Goal: Task Accomplishment & Management: Use online tool/utility

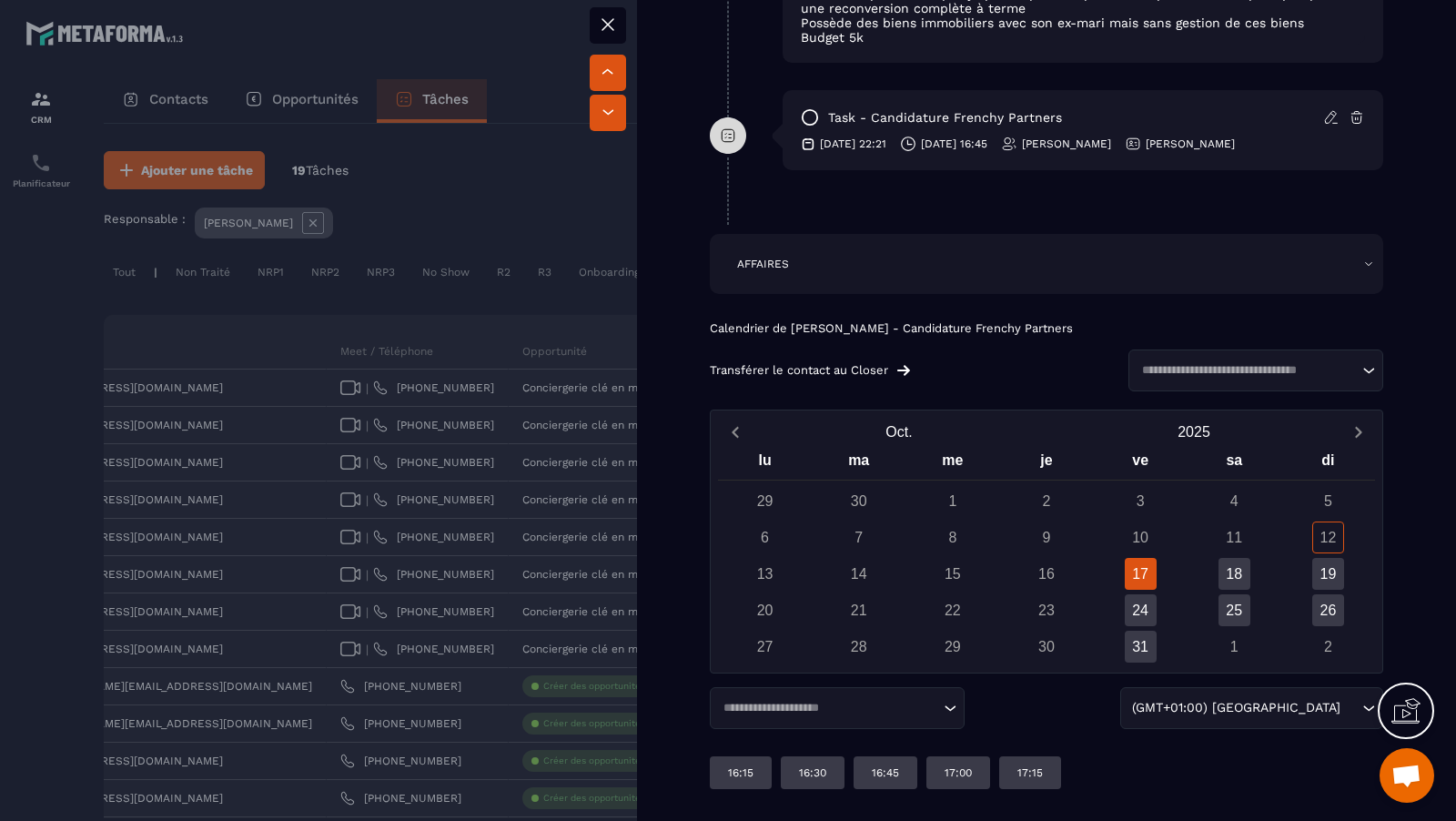
scroll to position [1335, 0]
click at [1248, 363] on input "Search for option" at bounding box center [1246, 368] width 222 height 18
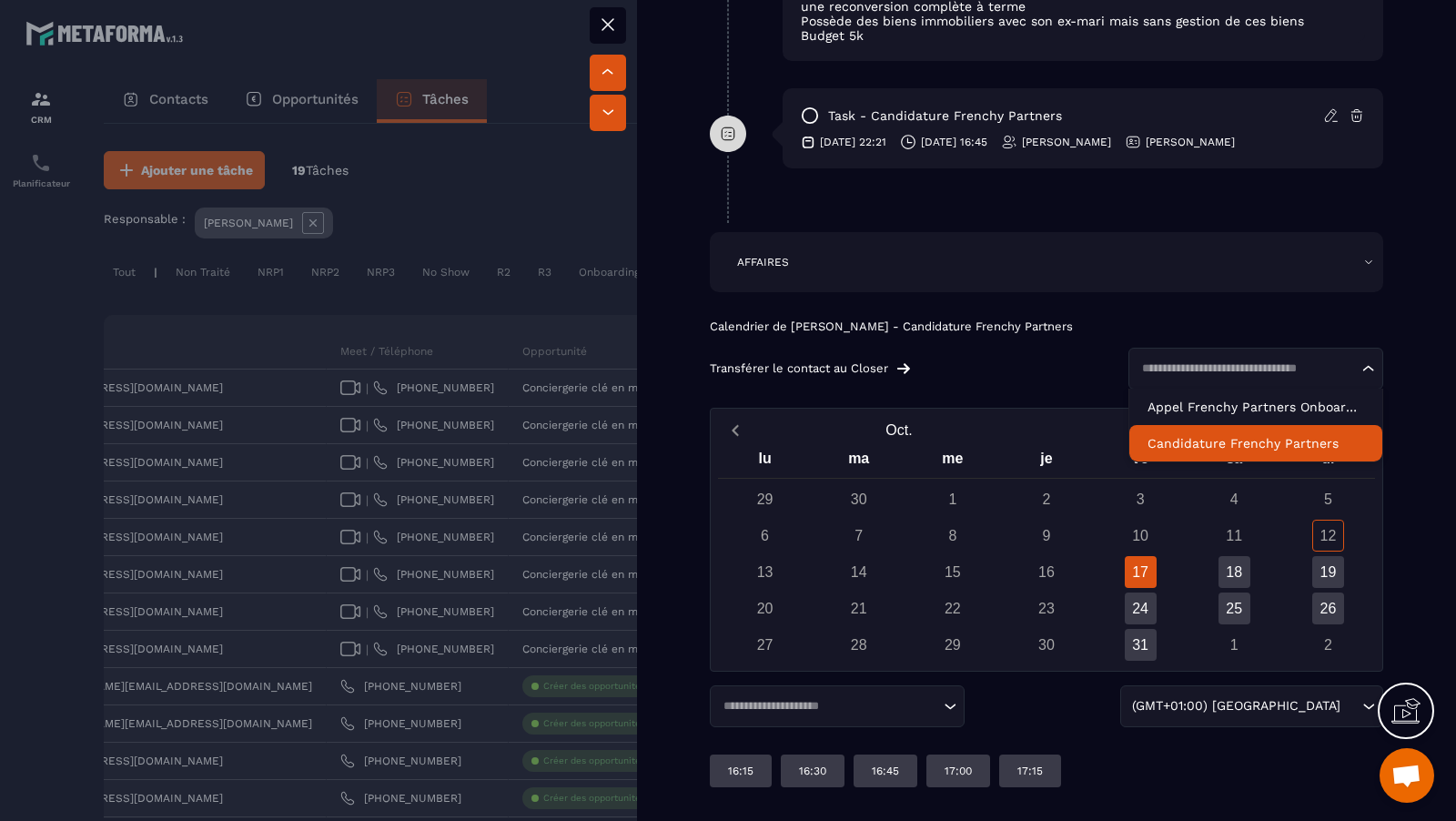
click at [1255, 440] on p "Candidature Frenchy Partners" at bounding box center [1255, 442] width 216 height 18
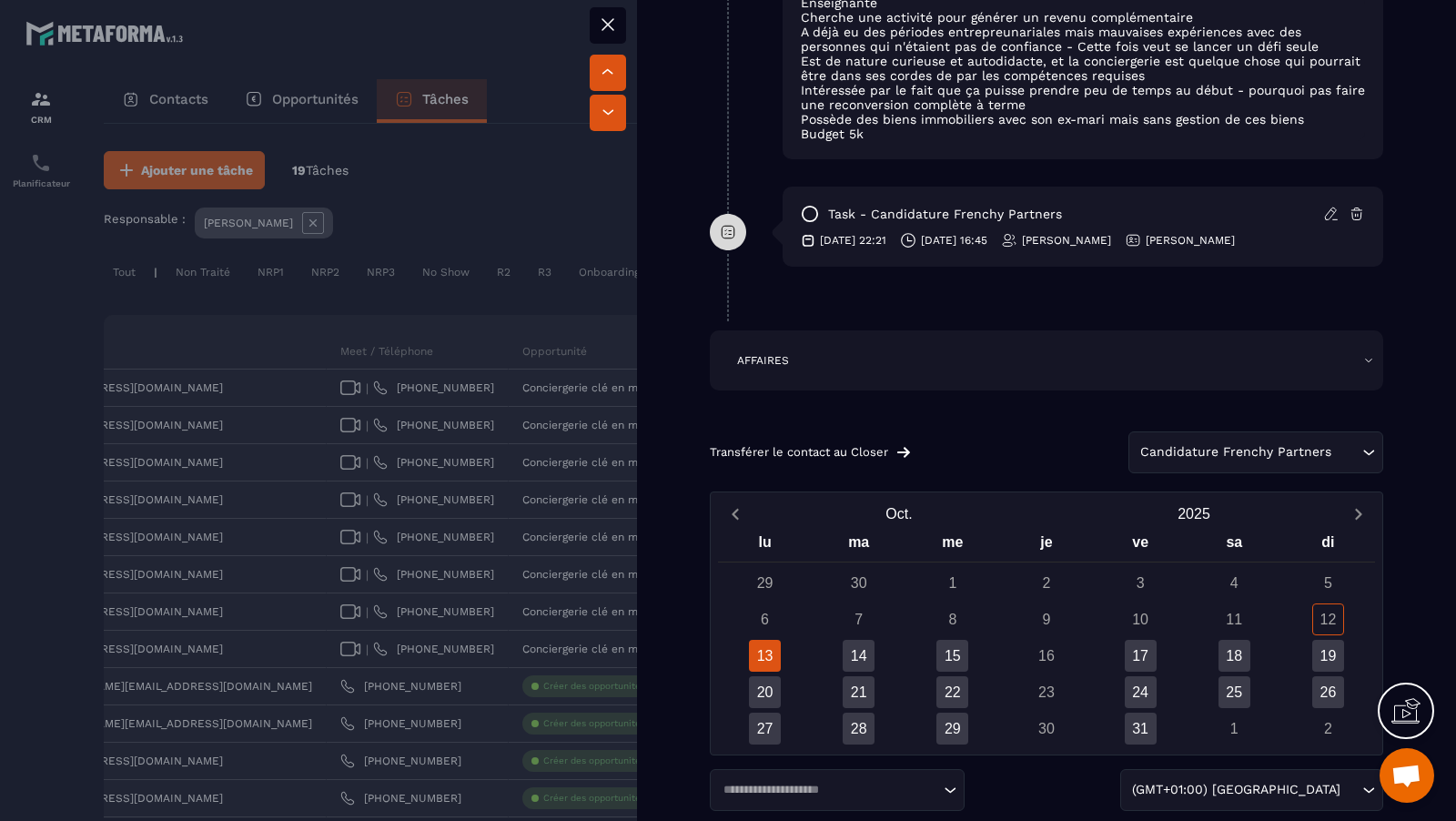
scroll to position [1238, 0]
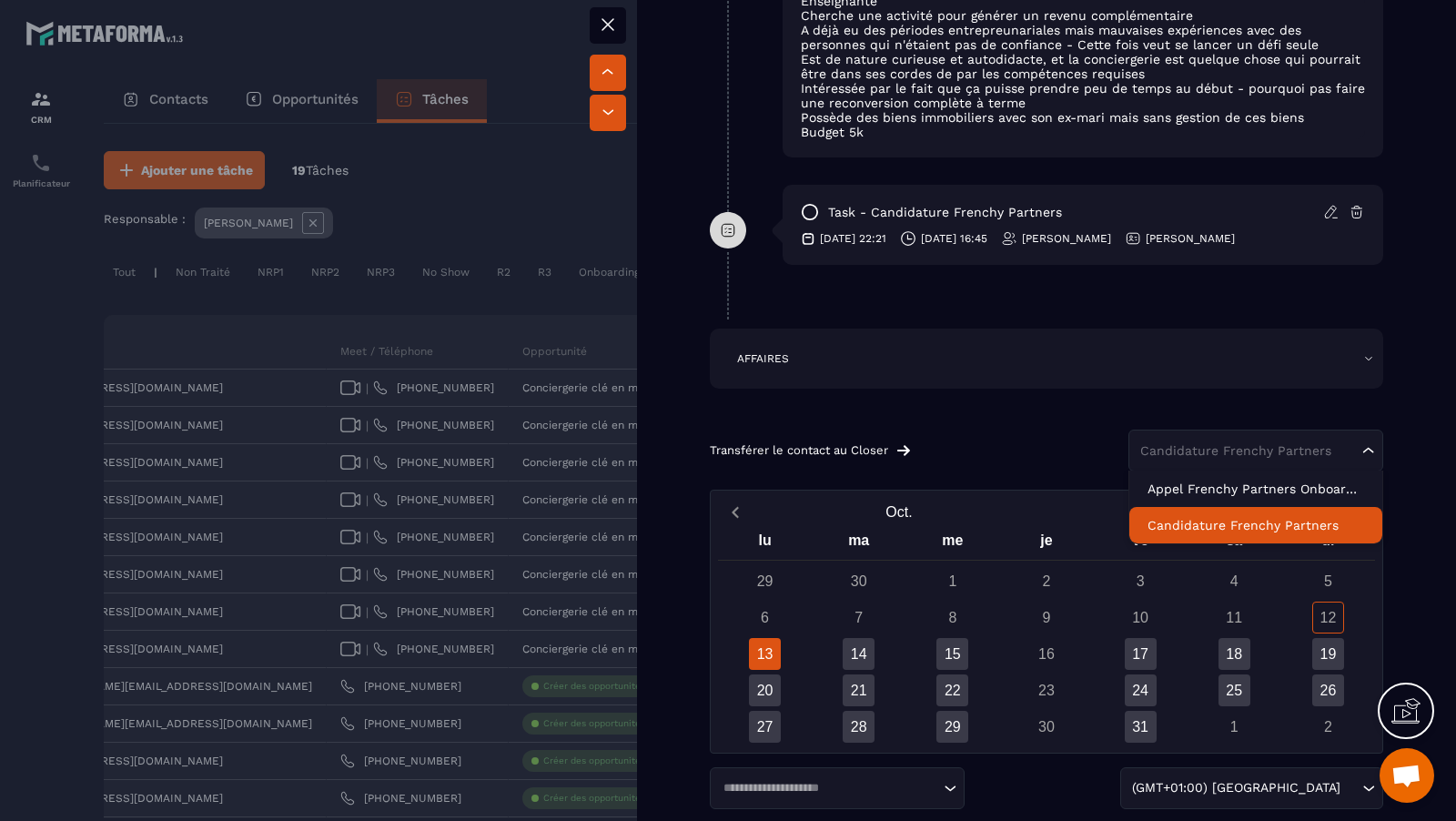
click at [1192, 452] on div "Candidature Frenchy Partners" at bounding box center [1246, 450] width 226 height 18
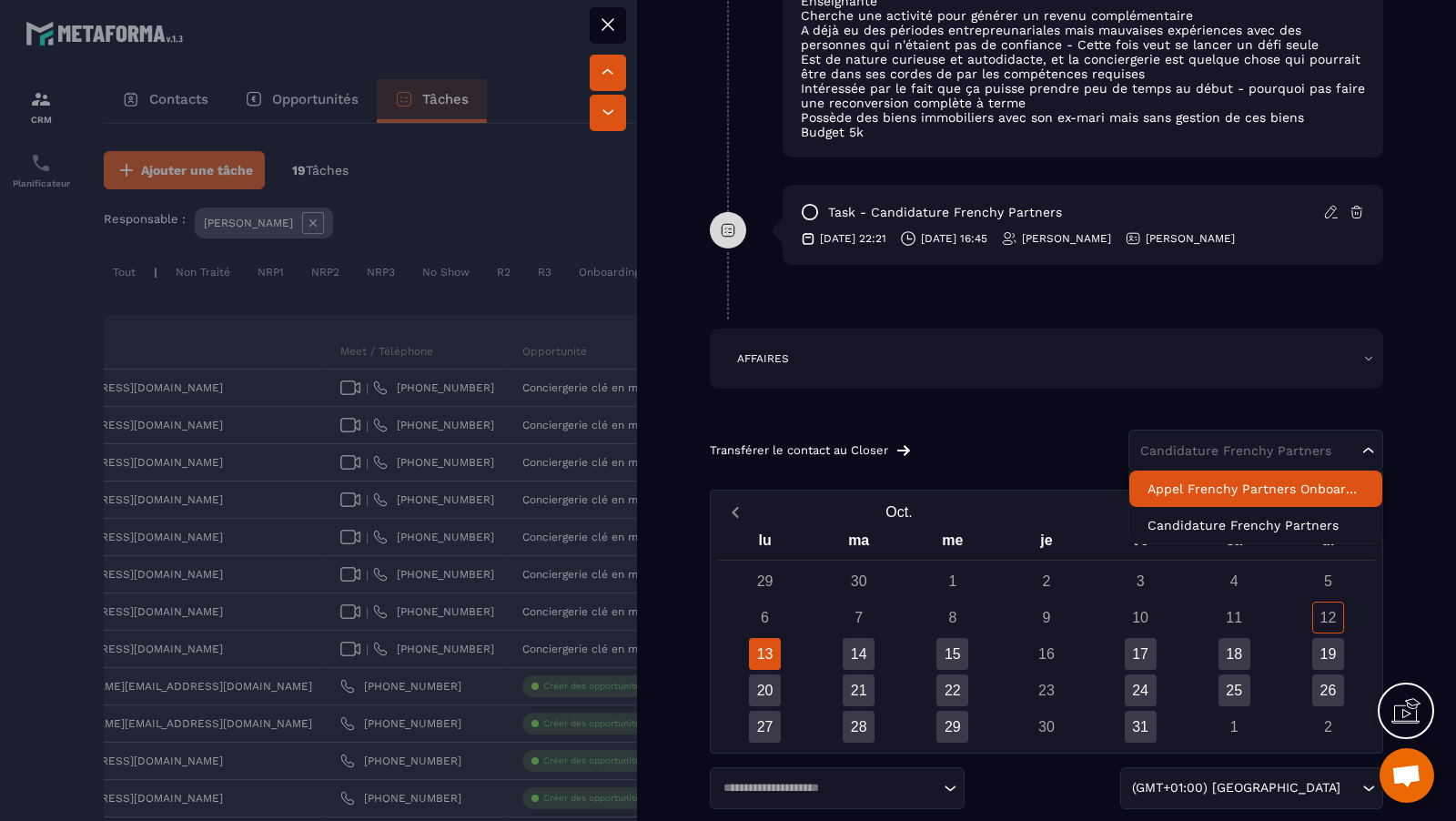
click at [1069, 424] on div "Transférer le contact au Closer Candidature Frenchy Partners Loading... Appel F…" at bounding box center [1047, 443] width 674 height 55
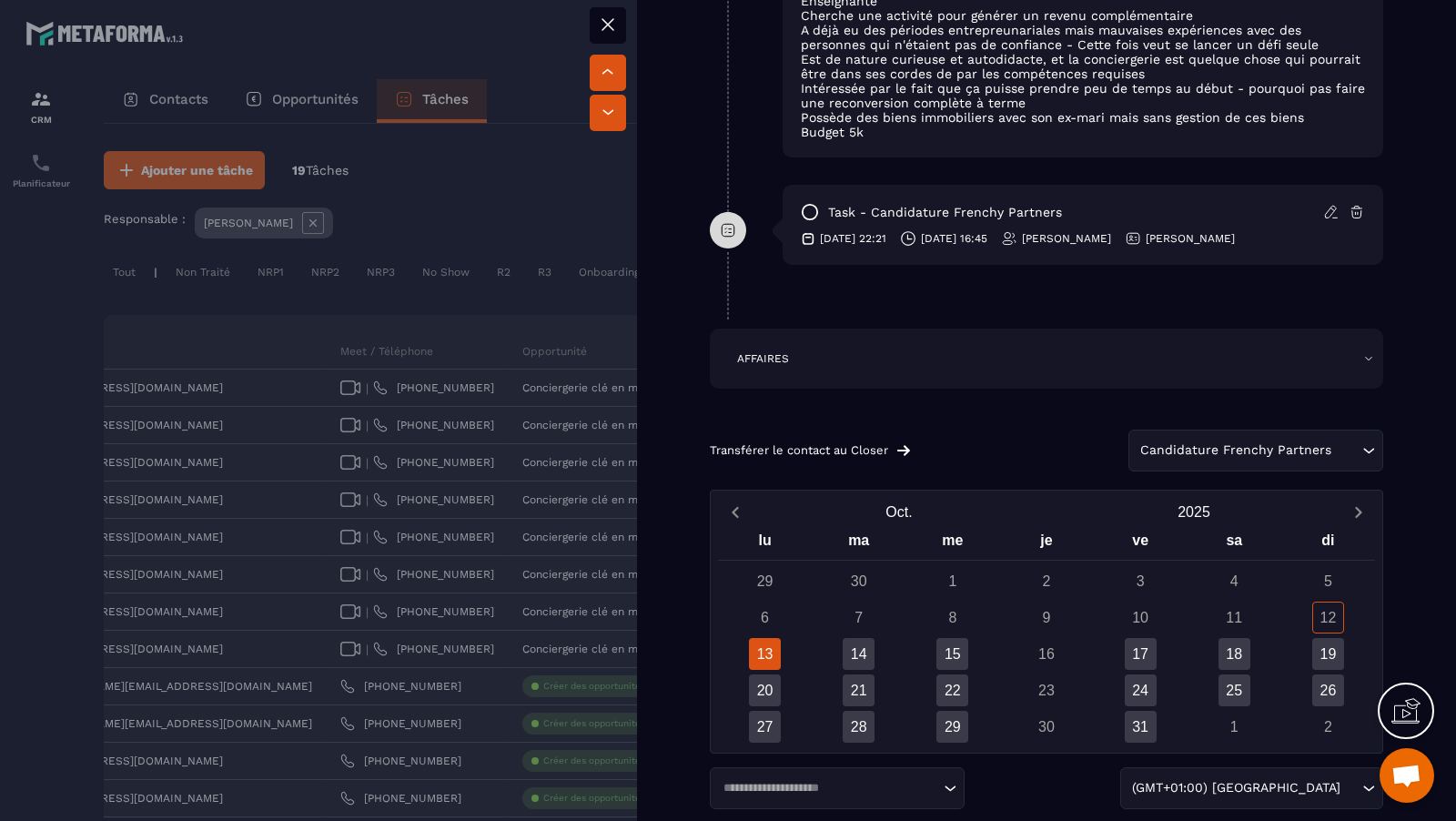
scroll to position [1329, 0]
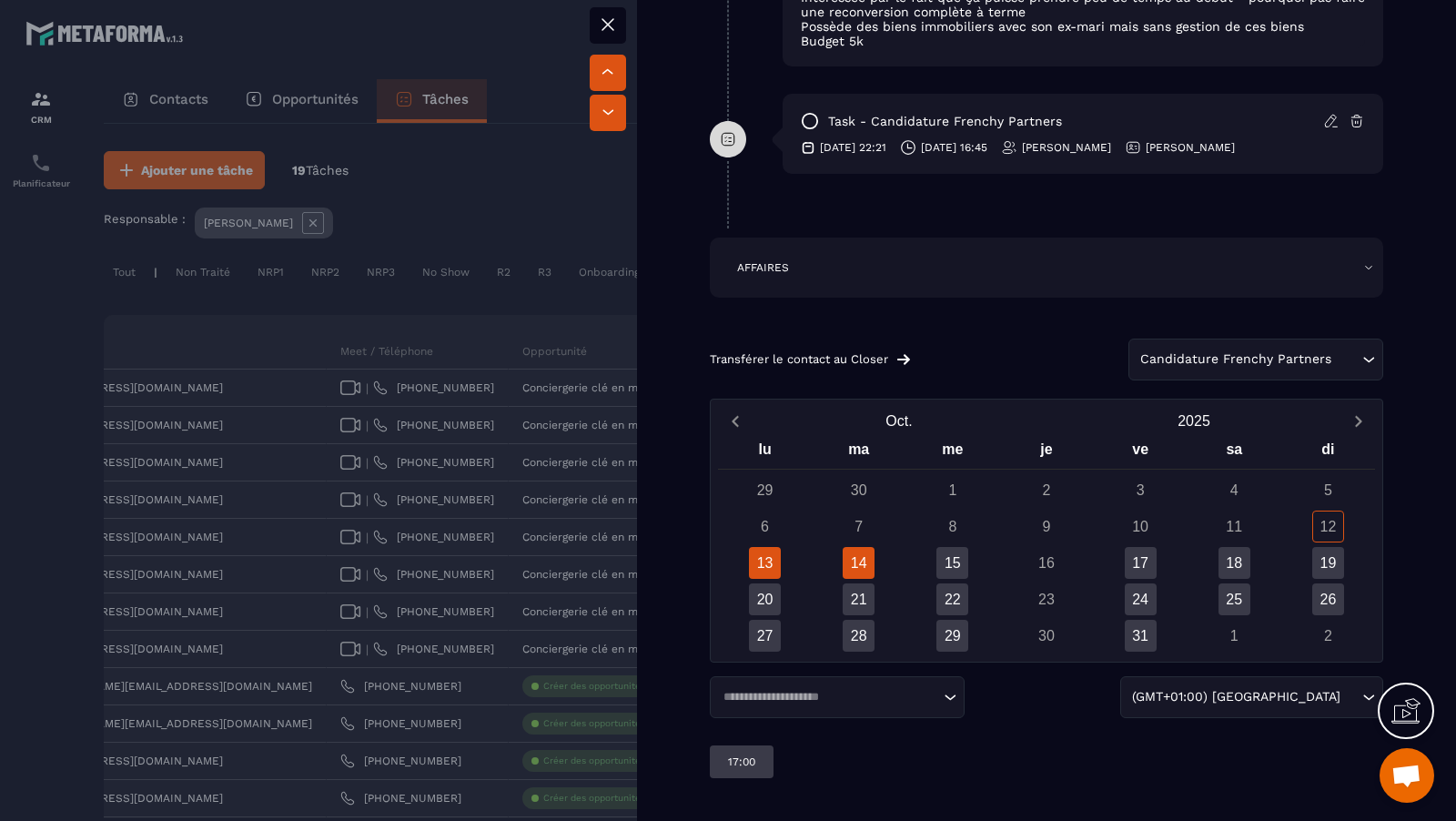
click at [865, 560] on div "14" at bounding box center [858, 563] width 32 height 32
click at [765, 547] on div "13" at bounding box center [765, 563] width 32 height 32
click at [868, 552] on div "14" at bounding box center [858, 563] width 32 height 32
click at [951, 550] on div "15" at bounding box center [952, 563] width 32 height 32
click at [1133, 567] on div "17" at bounding box center [1140, 563] width 32 height 32
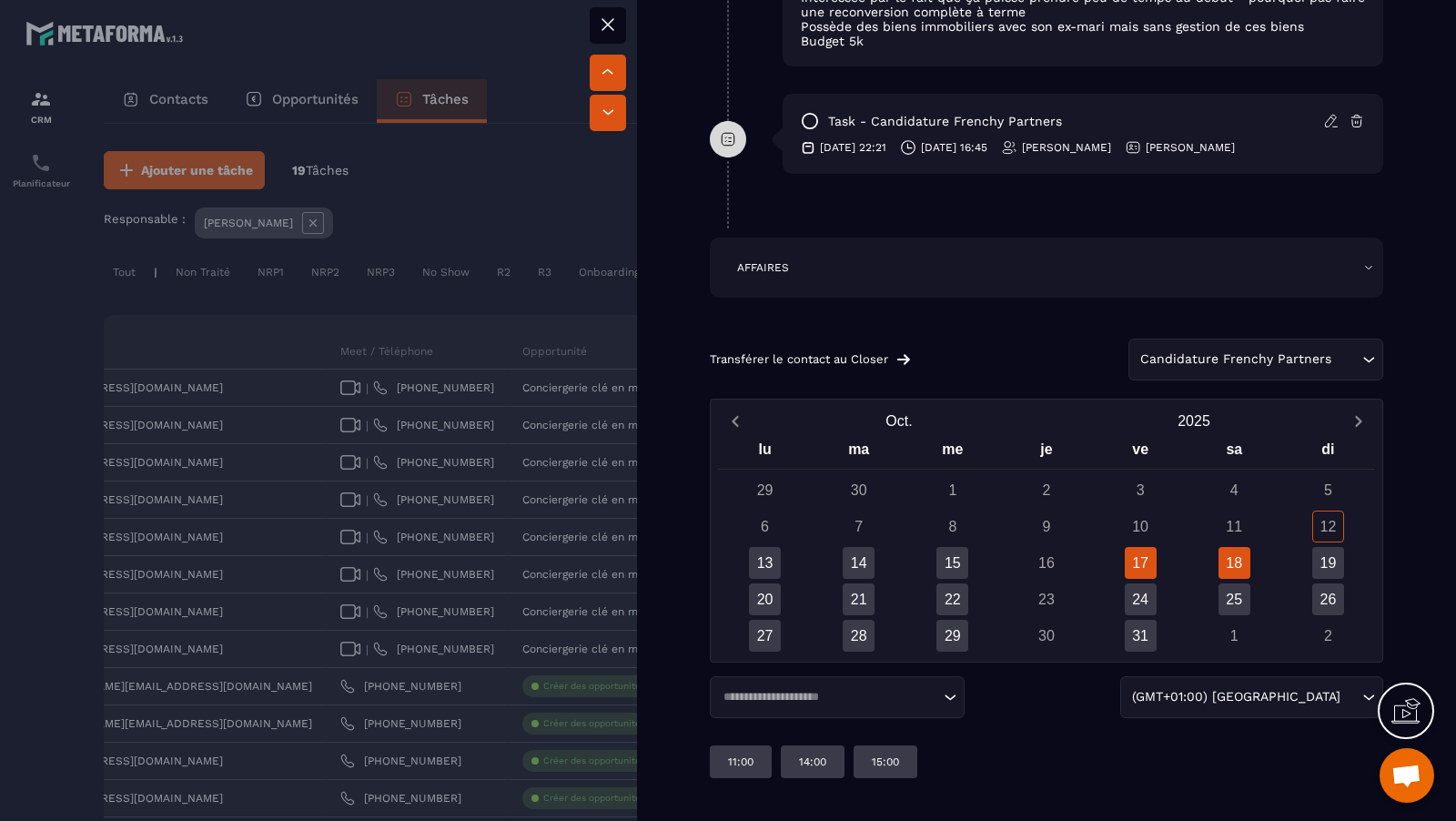
click at [1244, 560] on div "18" at bounding box center [1234, 563] width 32 height 32
click at [761, 567] on div "13" at bounding box center [765, 563] width 32 height 32
click at [862, 554] on div "14" at bounding box center [858, 563] width 32 height 32
click at [960, 549] on div "15" at bounding box center [952, 563] width 32 height 32
click at [739, 763] on p "10:00" at bounding box center [741, 762] width 27 height 15
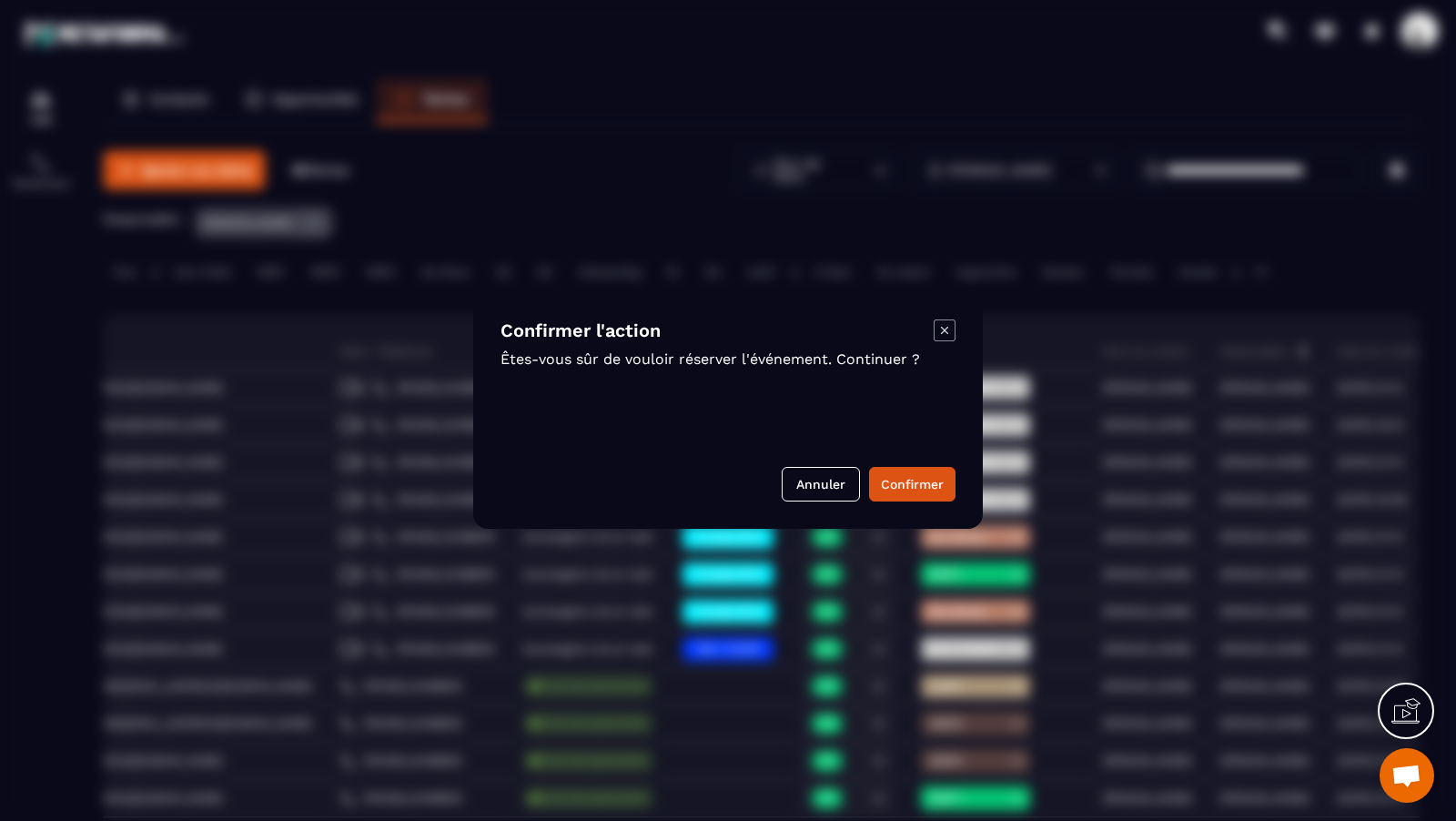
click at [929, 504] on div "Confirmer l'action Êtes-vous sûr de vouloir réserver l'événement. Continuer ? A…" at bounding box center [728, 410] width 510 height 237
click at [924, 493] on button "Confirmer" at bounding box center [913, 484] width 86 height 35
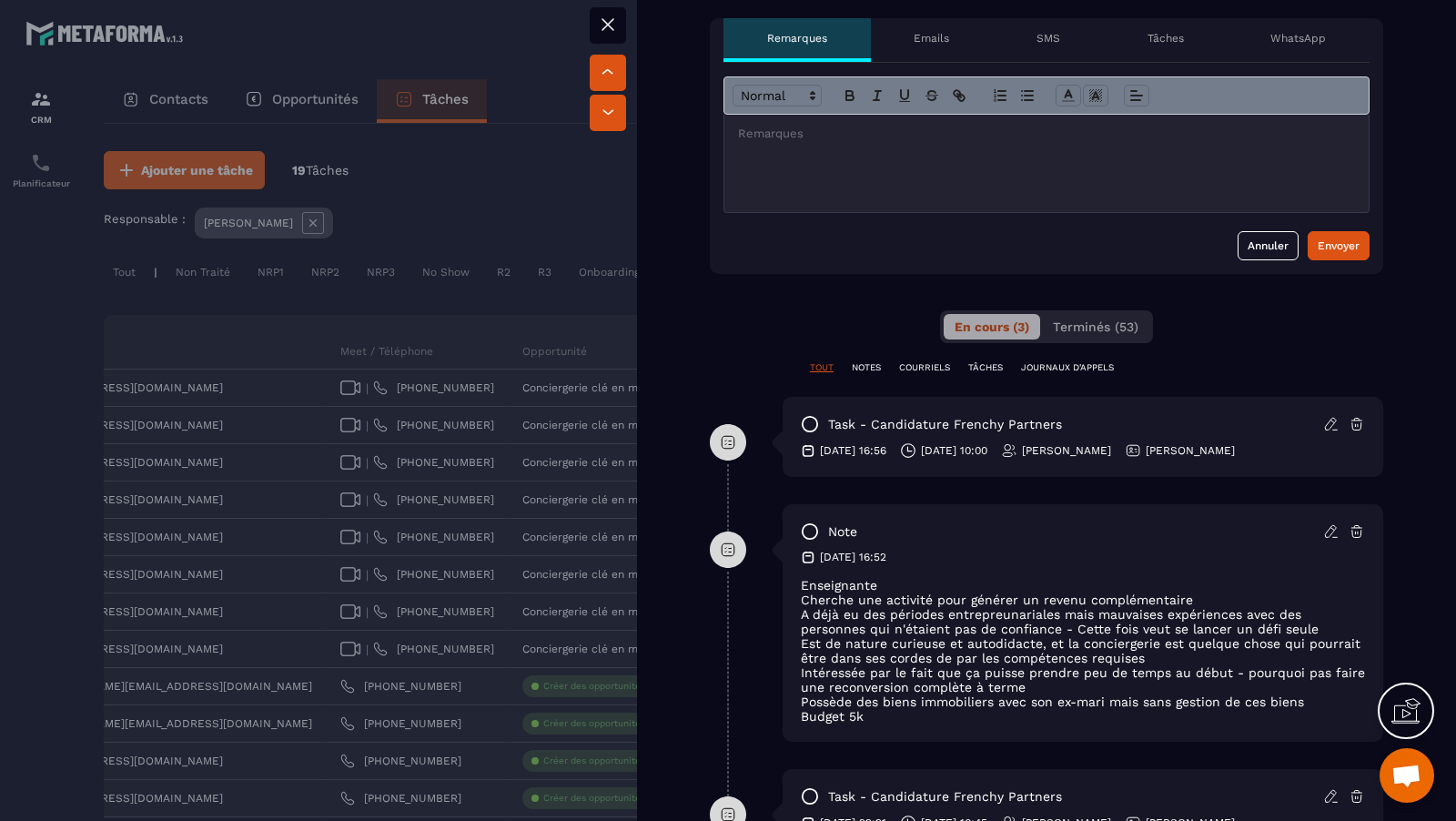
scroll to position [935, 0]
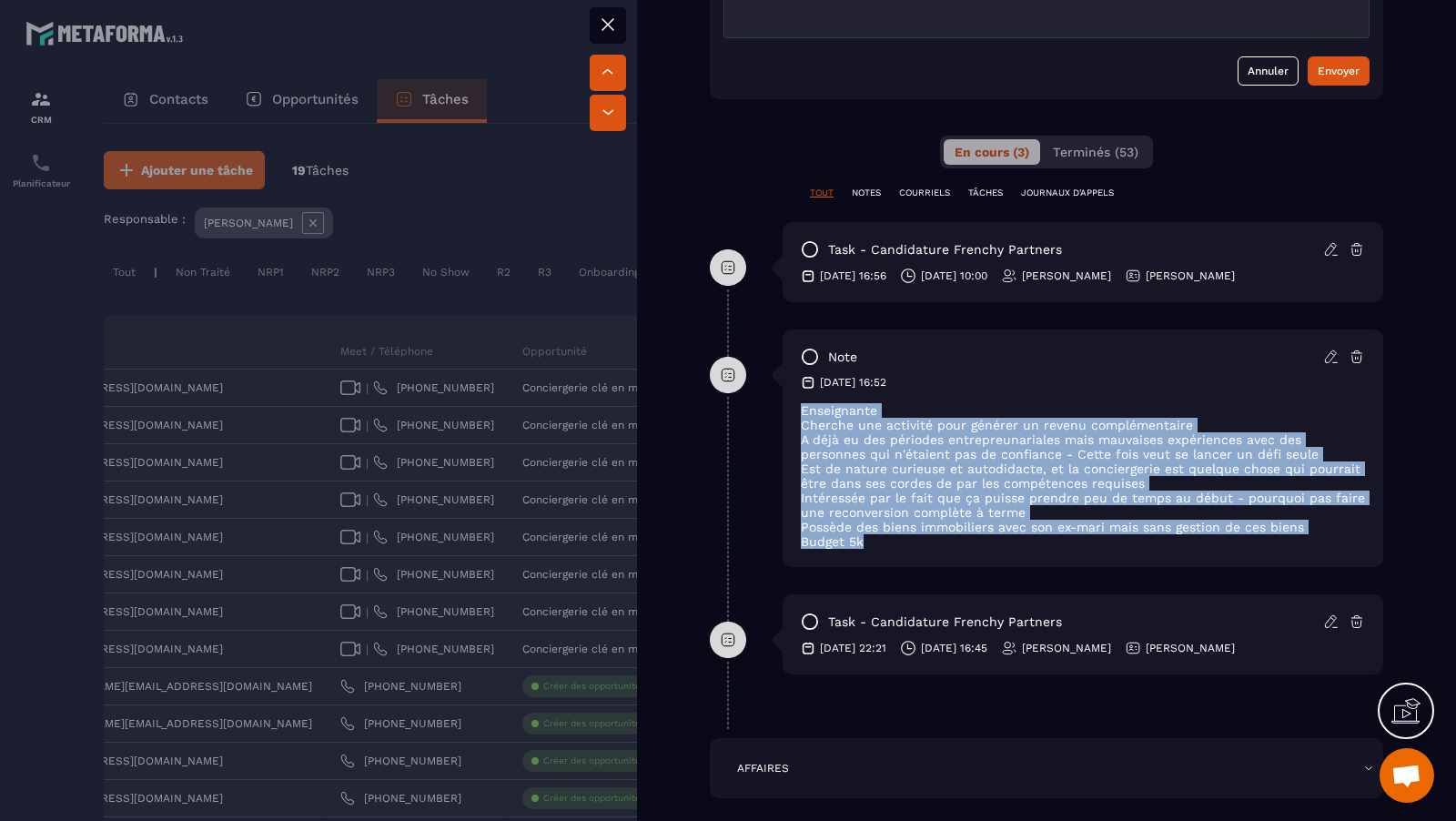
drag, startPoint x: 884, startPoint y: 539, endPoint x: 791, endPoint y: 413, distance: 156.6
click at [791, 413] on div "note [DATE] 16:52 Enseignante Cherche une activité pour générer un revenu compl…" at bounding box center [1082, 448] width 601 height 237
copy div "Enseignante Cherche une activité pour générer un revenu complémentaire A déjà e…"
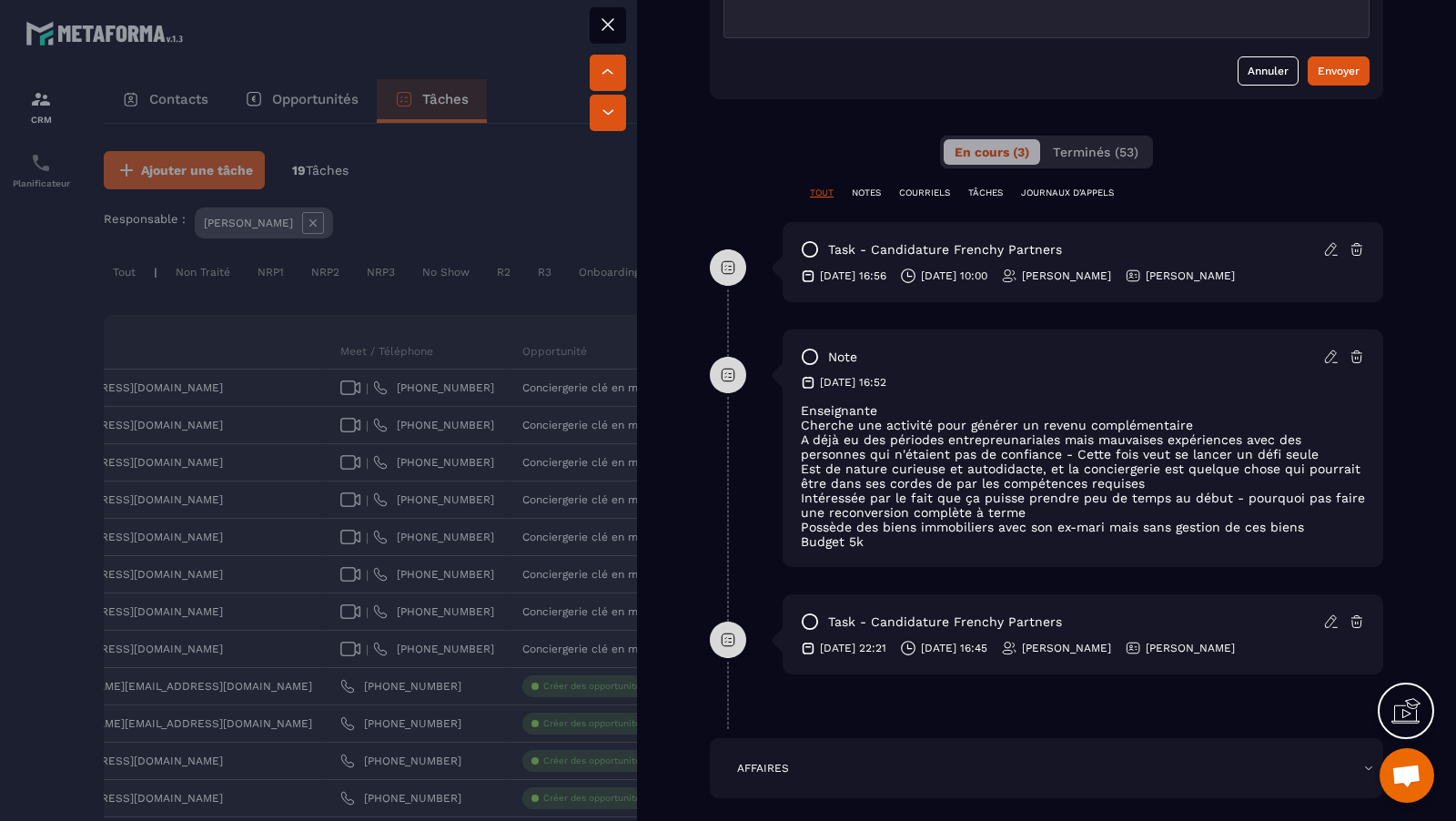
click at [536, 276] on div at bounding box center [728, 410] width 1456 height 821
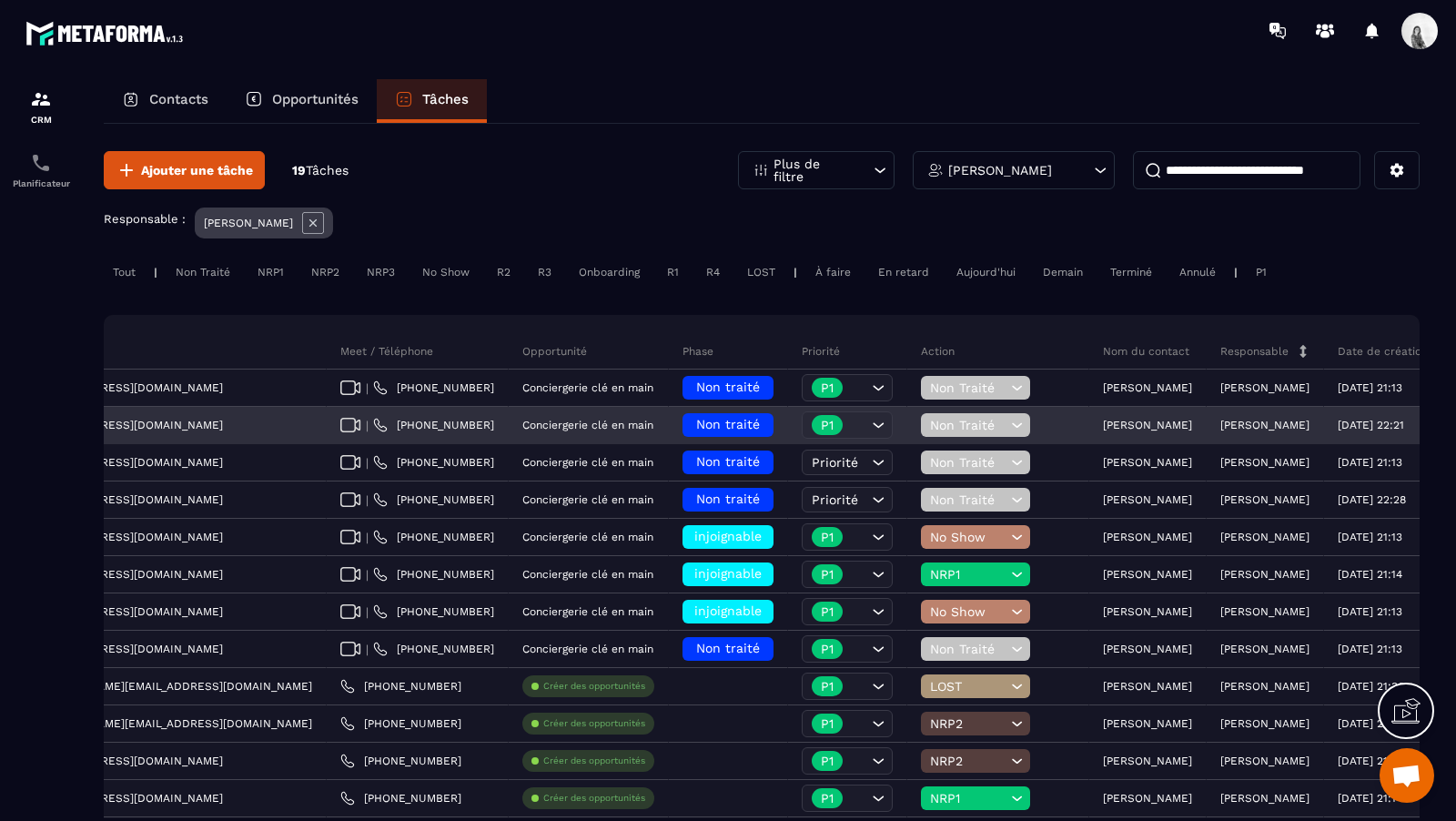
click at [696, 417] on span "Non traité" at bounding box center [728, 425] width 64 height 15
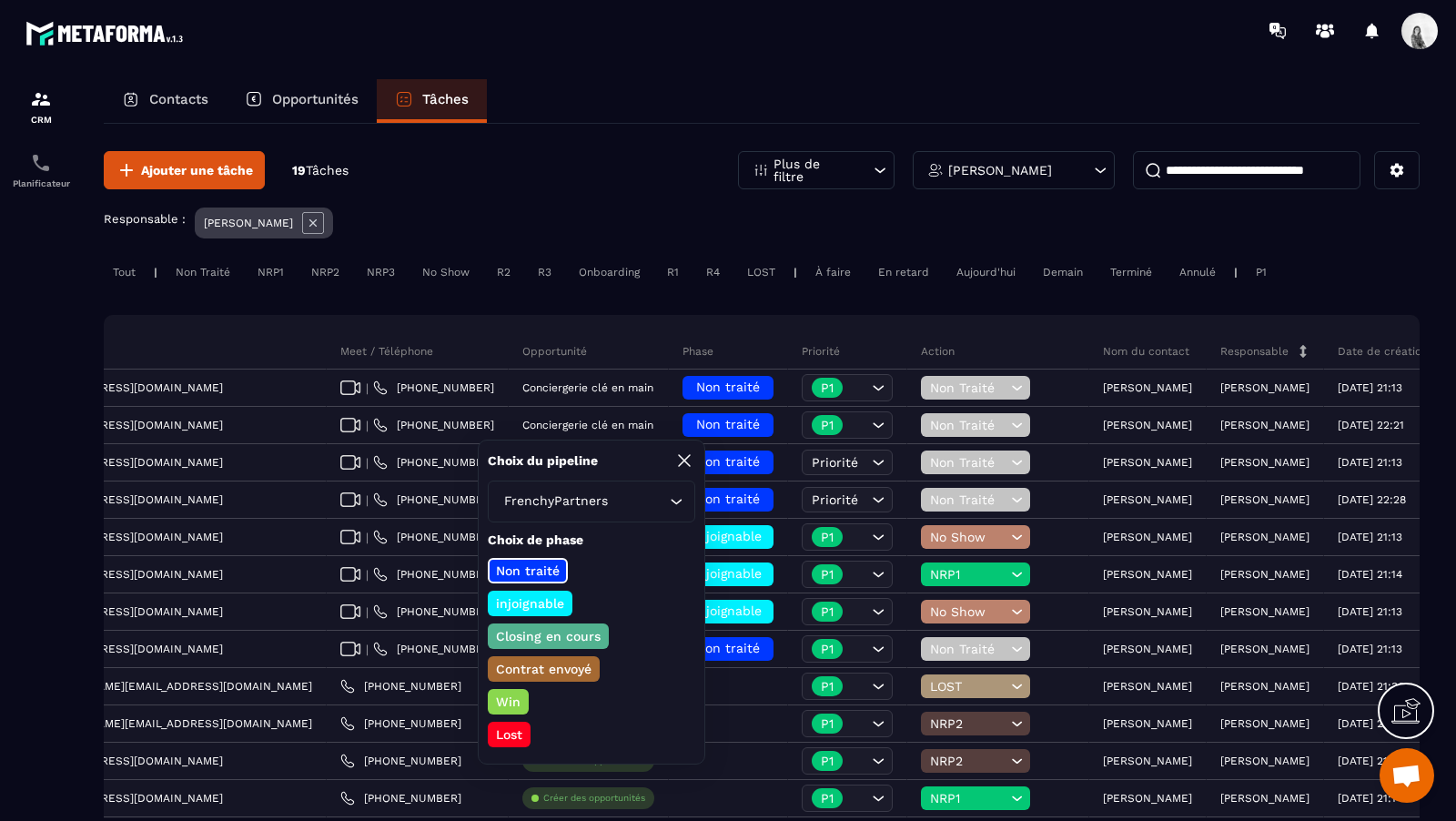
click at [570, 633] on p "Closing en cours" at bounding box center [548, 635] width 111 height 18
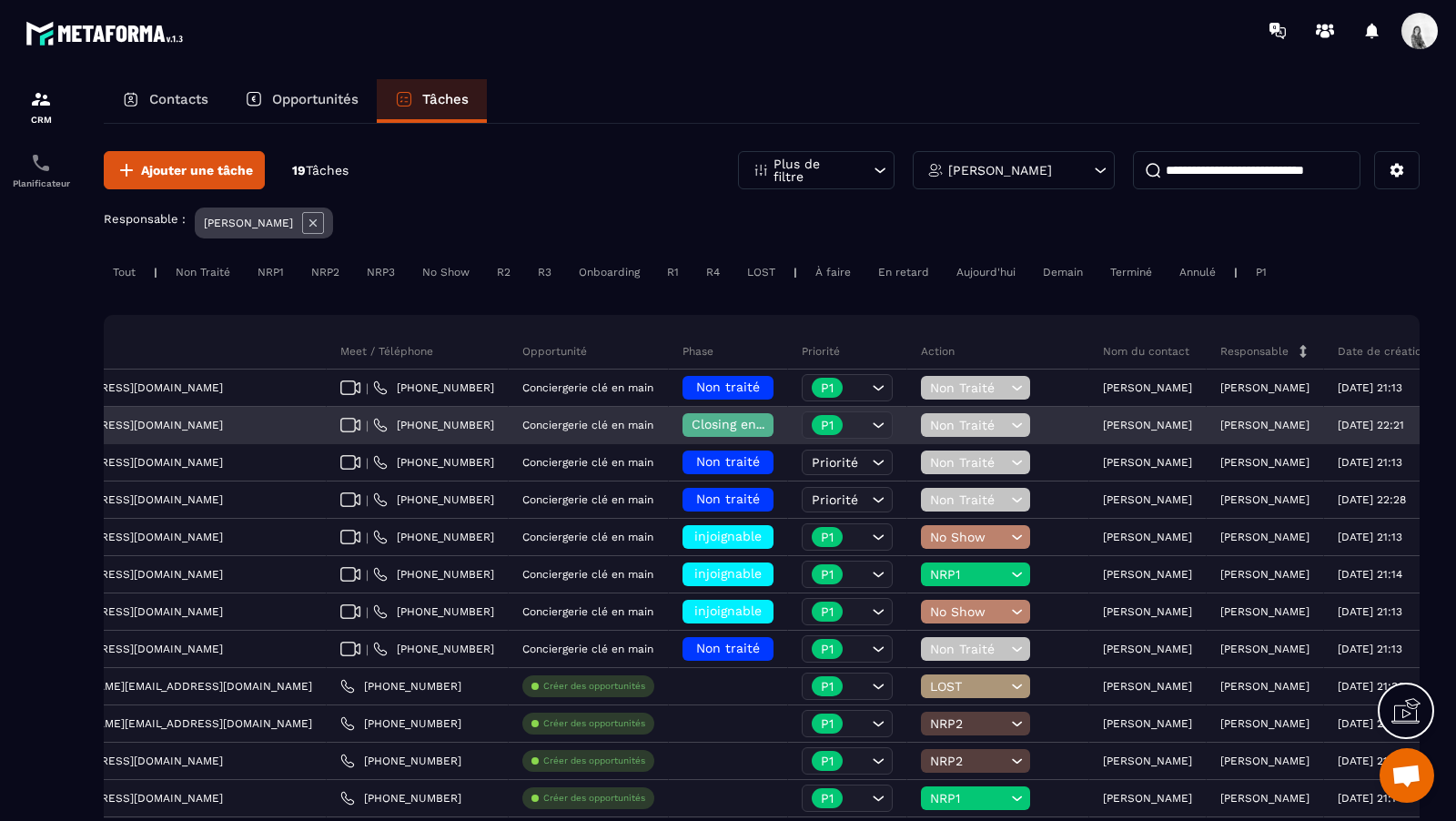
click at [1012, 424] on icon at bounding box center [1017, 425] width 10 height 5
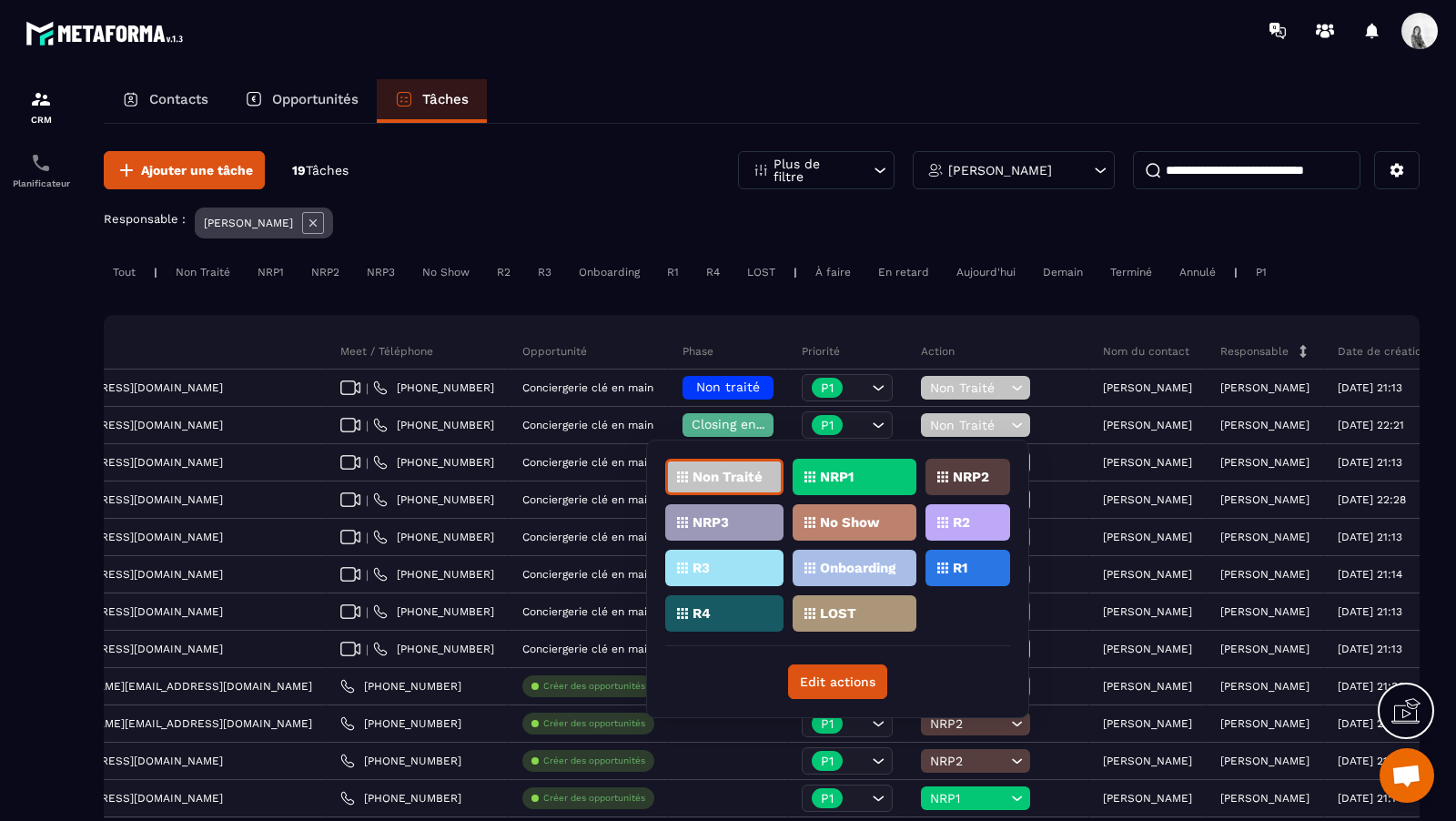
click at [962, 561] on p "R1" at bounding box center [960, 568] width 15 height 13
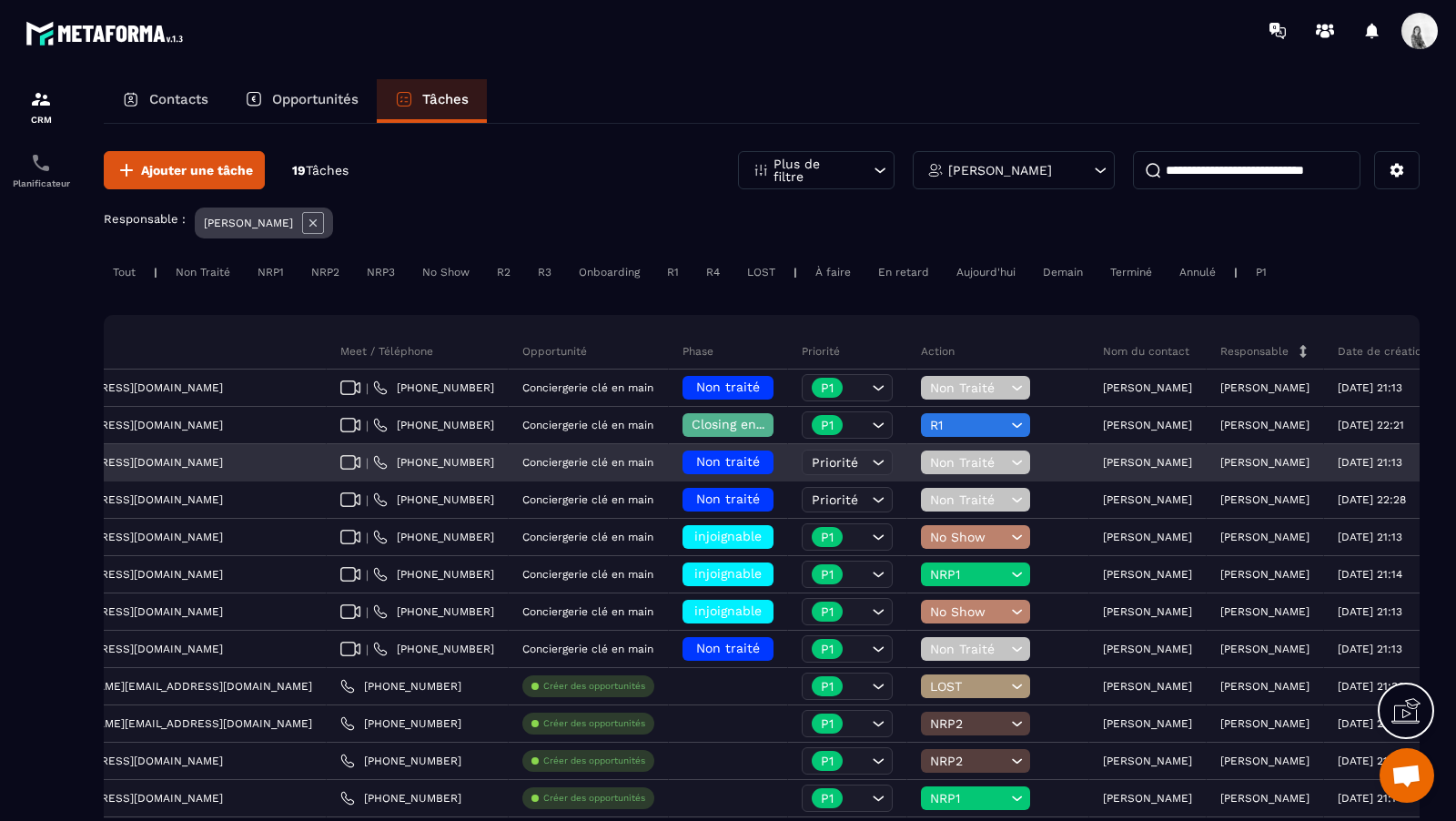
click at [1103, 460] on p "[PERSON_NAME]" at bounding box center [1147, 463] width 89 height 13
